Goal: Task Accomplishment & Management: Manage account settings

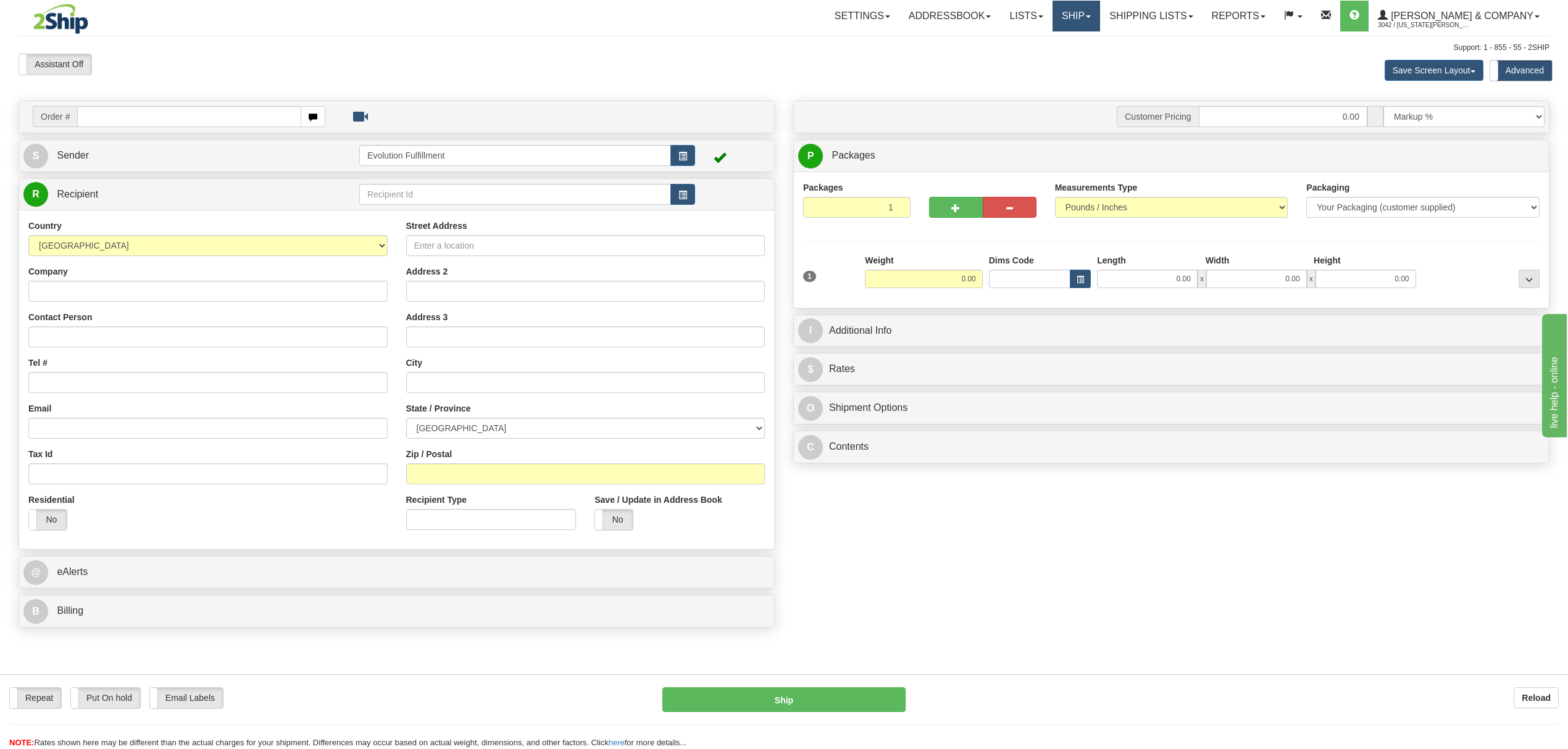
click at [1100, 12] on link "Ship" at bounding box center [1076, 16] width 47 height 31
click at [1369, 17] on link at bounding box center [1354, 16] width 28 height 31
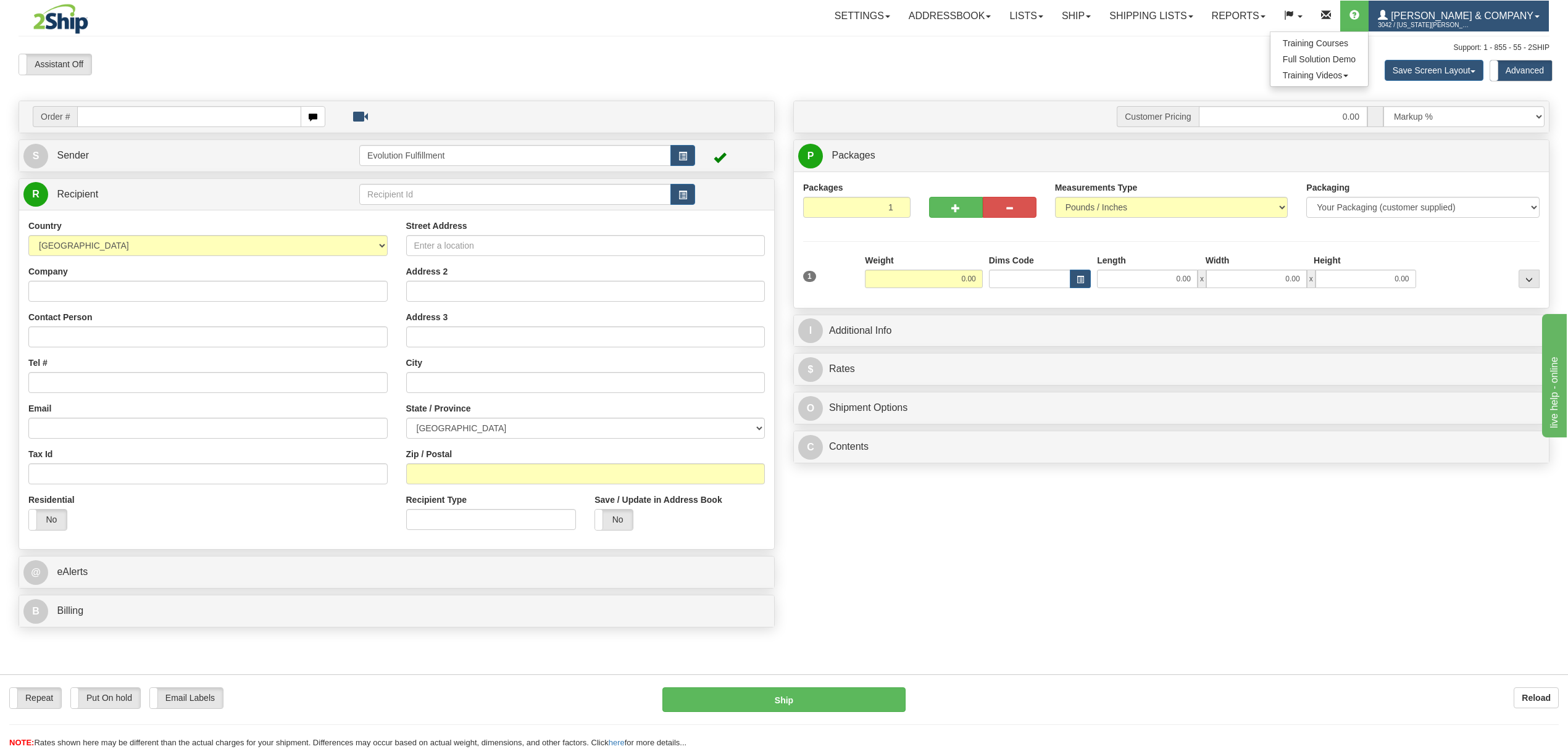
click at [1467, 18] on span "Yates & Company" at bounding box center [1461, 16] width 146 height 11
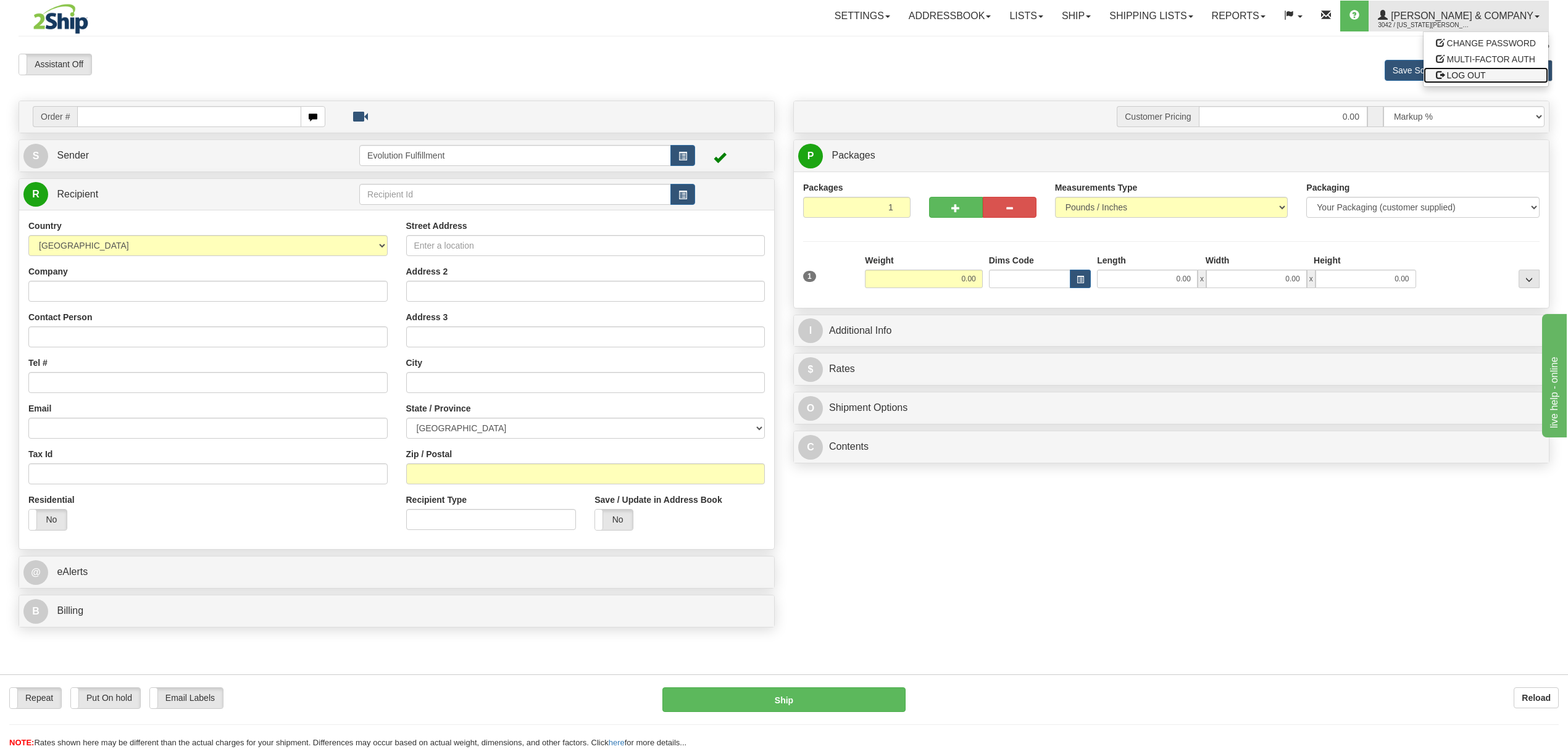
click at [1477, 73] on span "LOG OUT" at bounding box center [1466, 75] width 39 height 10
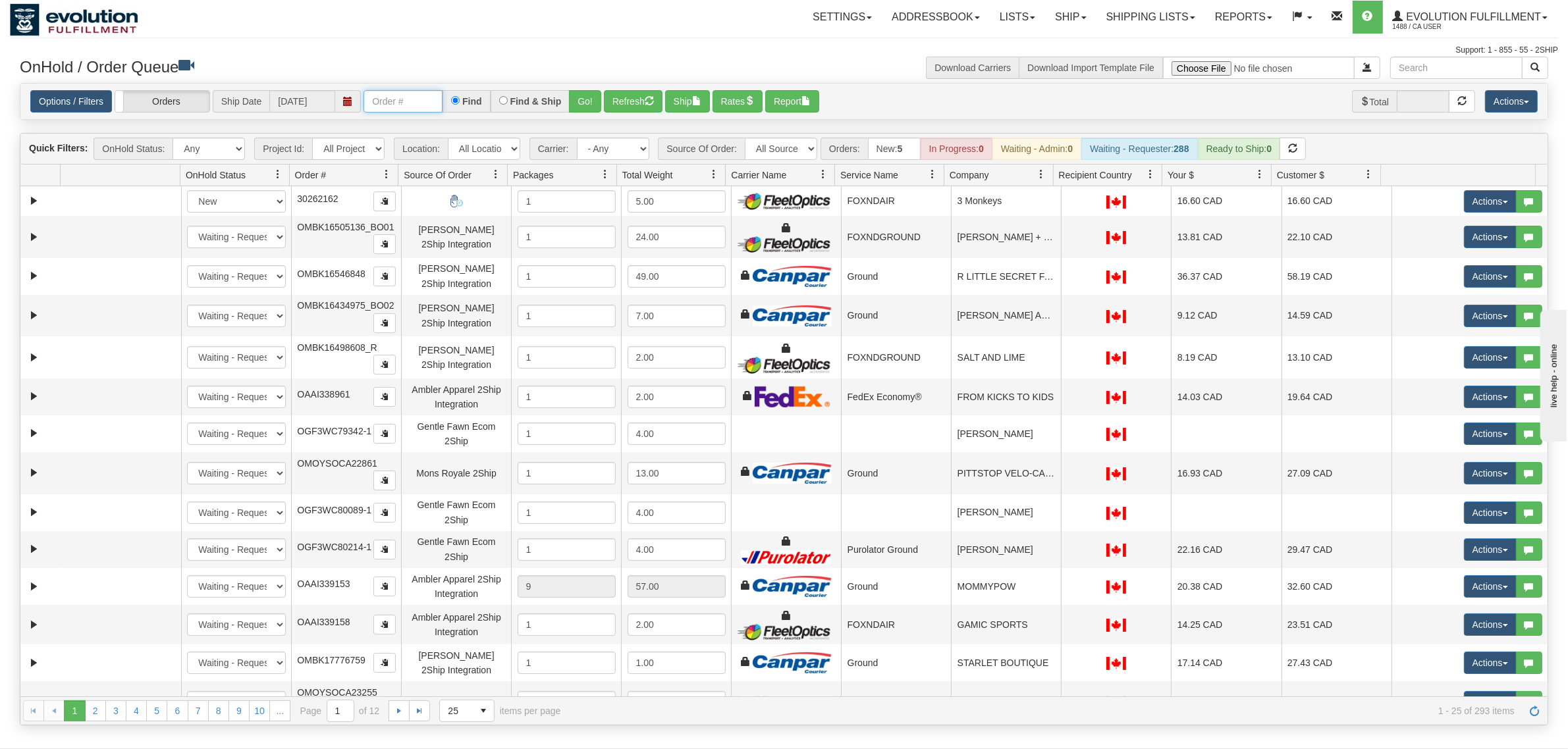
click at [392, 96] on input "text" at bounding box center [403, 102] width 79 height 22
